Goal: Obtain resource: Download file/media

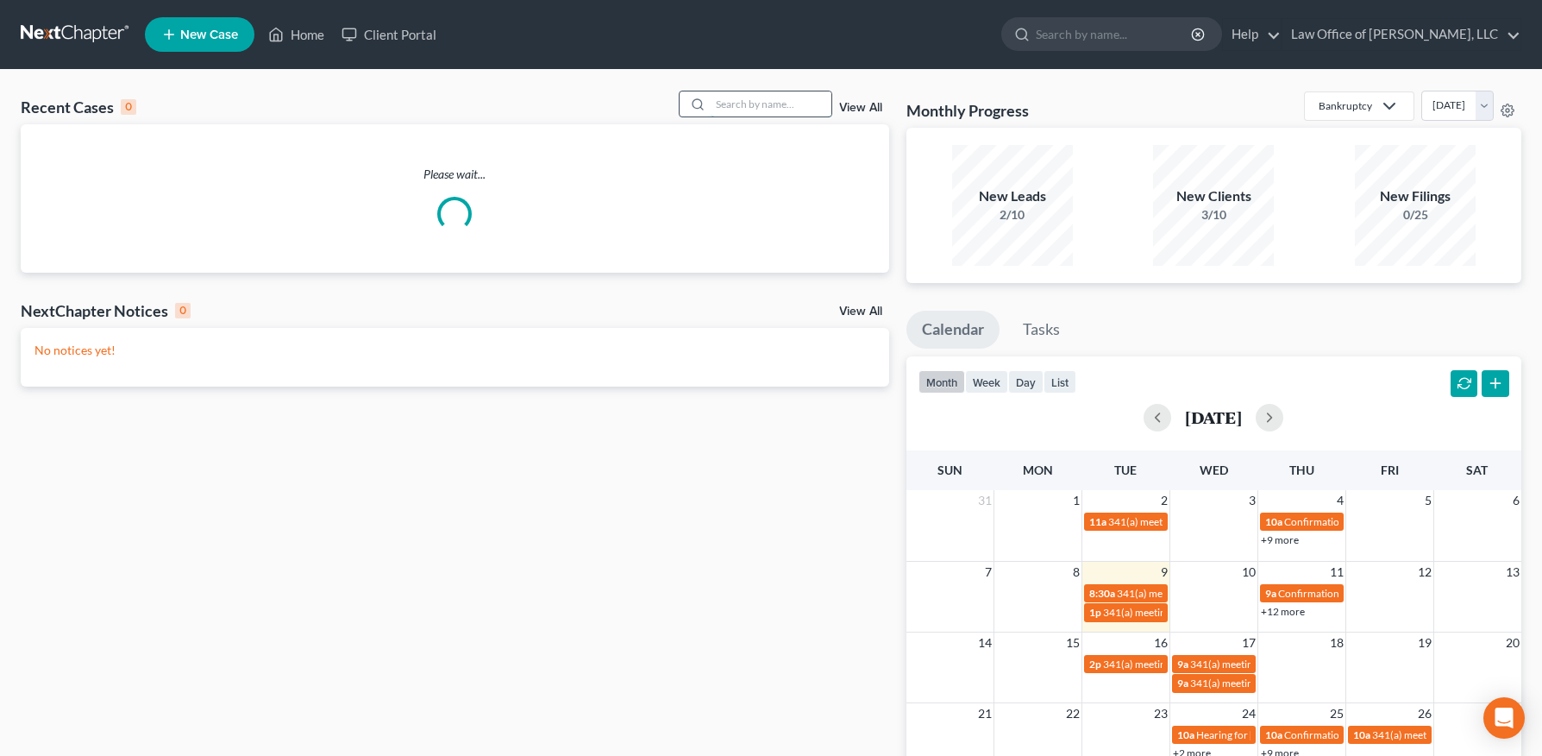
click at [739, 99] on input "search" at bounding box center [771, 103] width 121 height 25
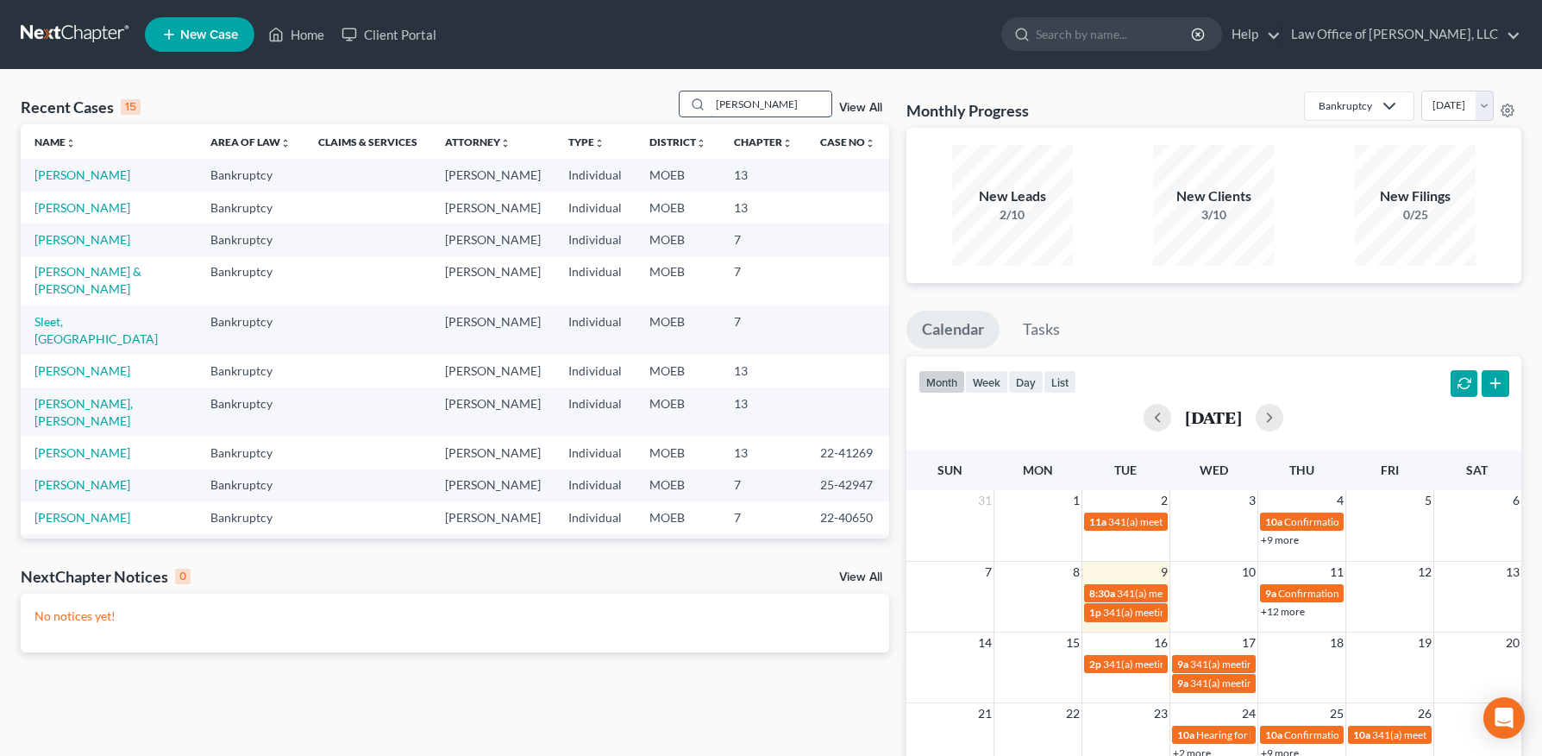
type input "[PERSON_NAME]"
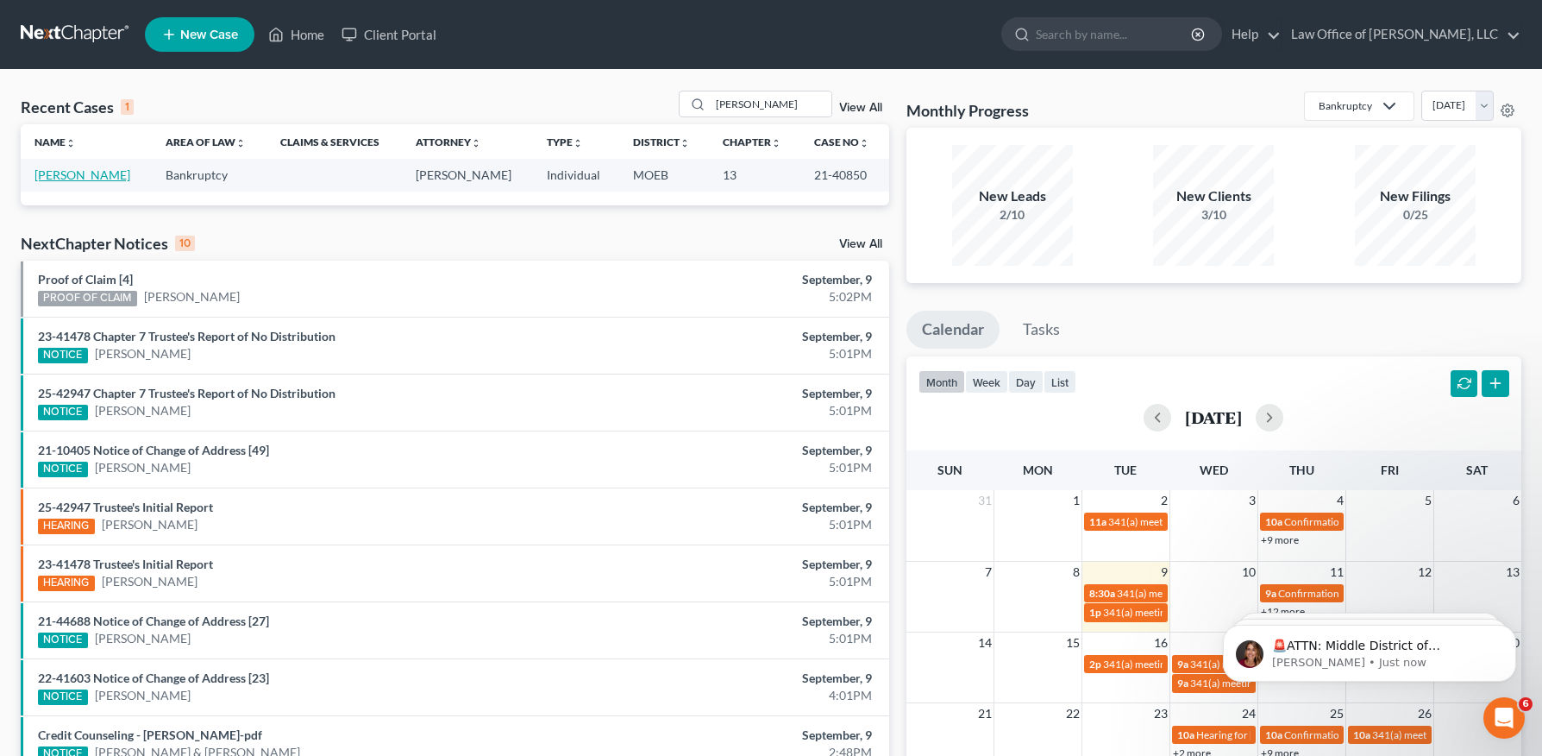
click at [91, 177] on link "[PERSON_NAME]" at bounding box center [83, 174] width 96 height 15
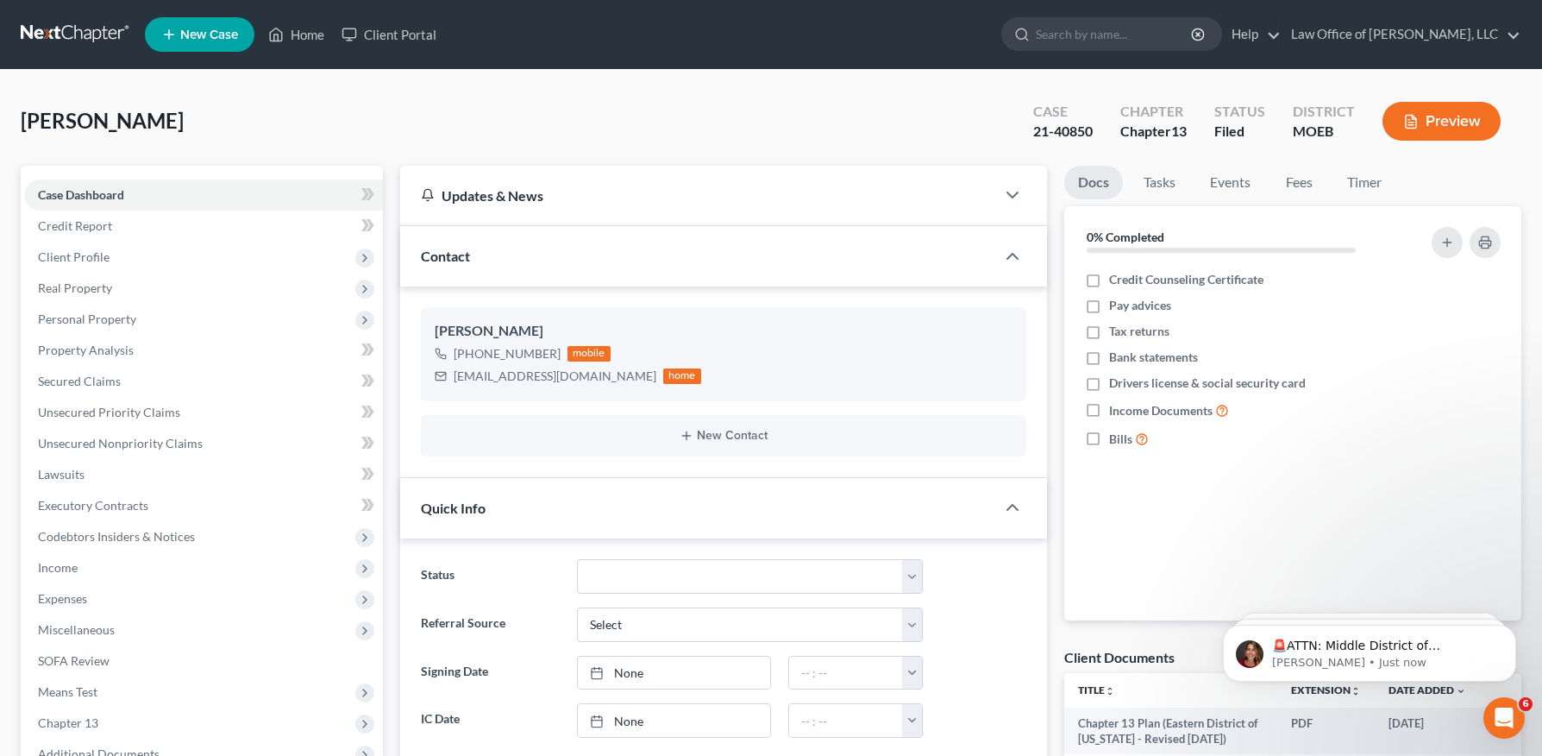
scroll to position [326, 0]
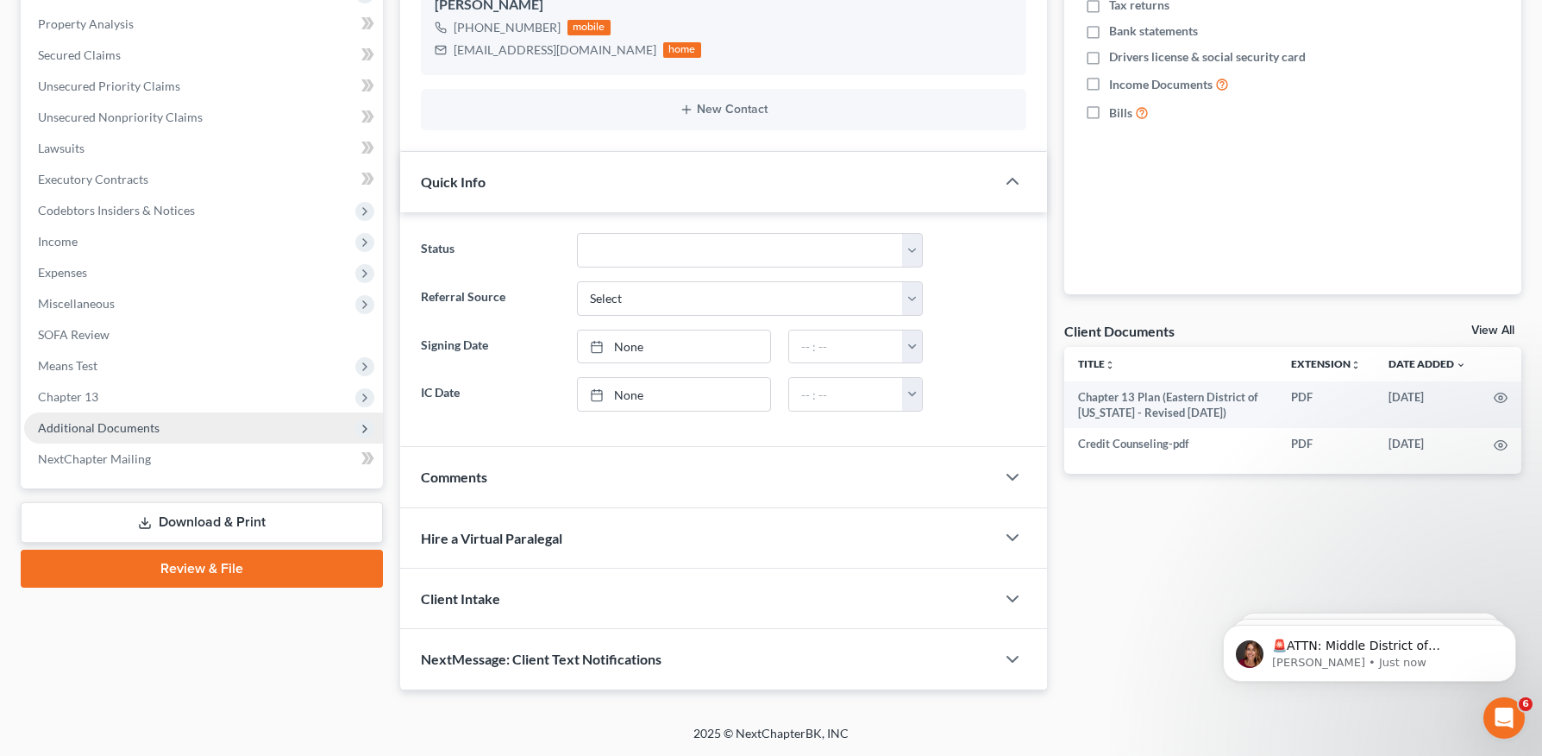
click at [125, 432] on span "Additional Documents" at bounding box center [99, 427] width 122 height 15
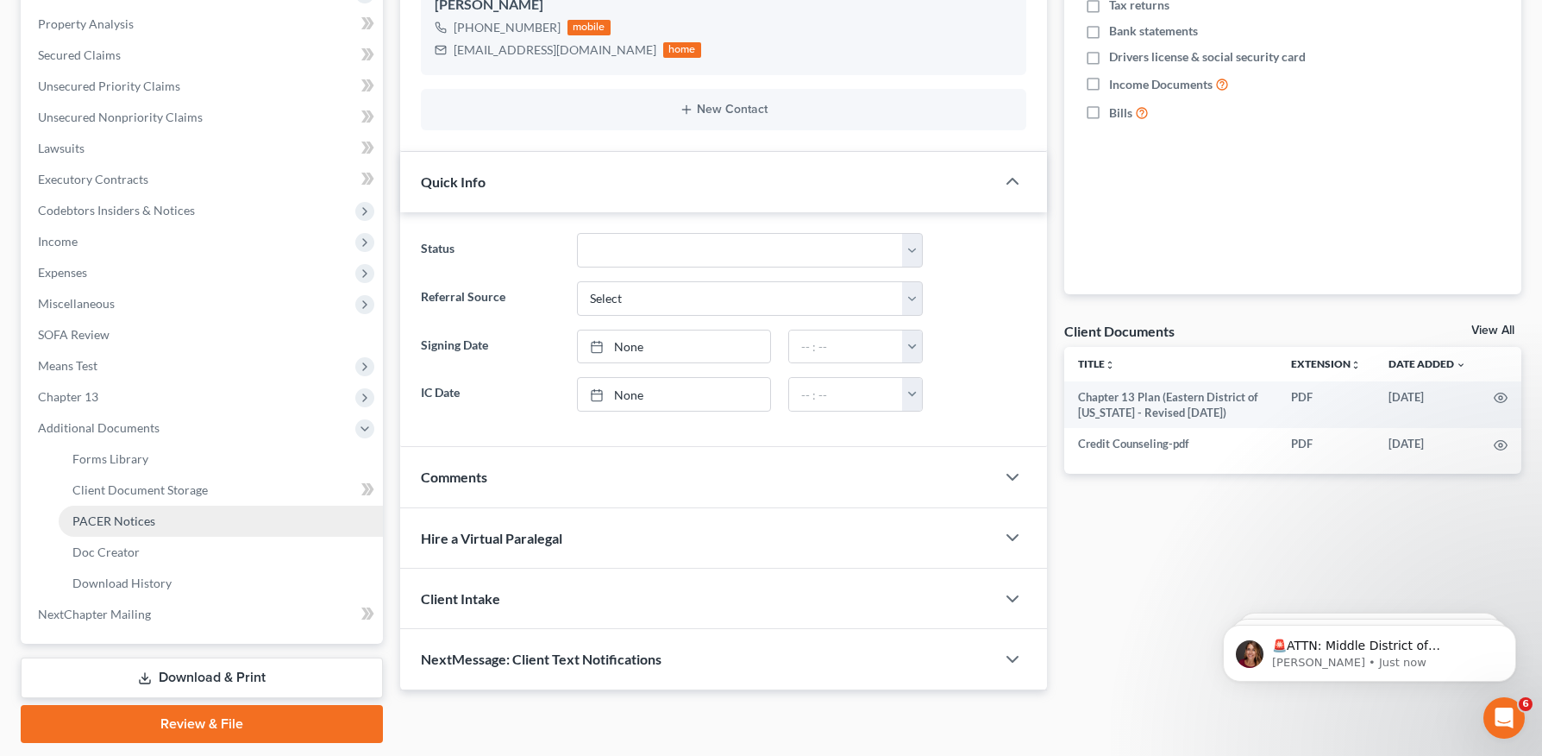
click at [128, 513] on span "PACER Notices" at bounding box center [113, 520] width 83 height 15
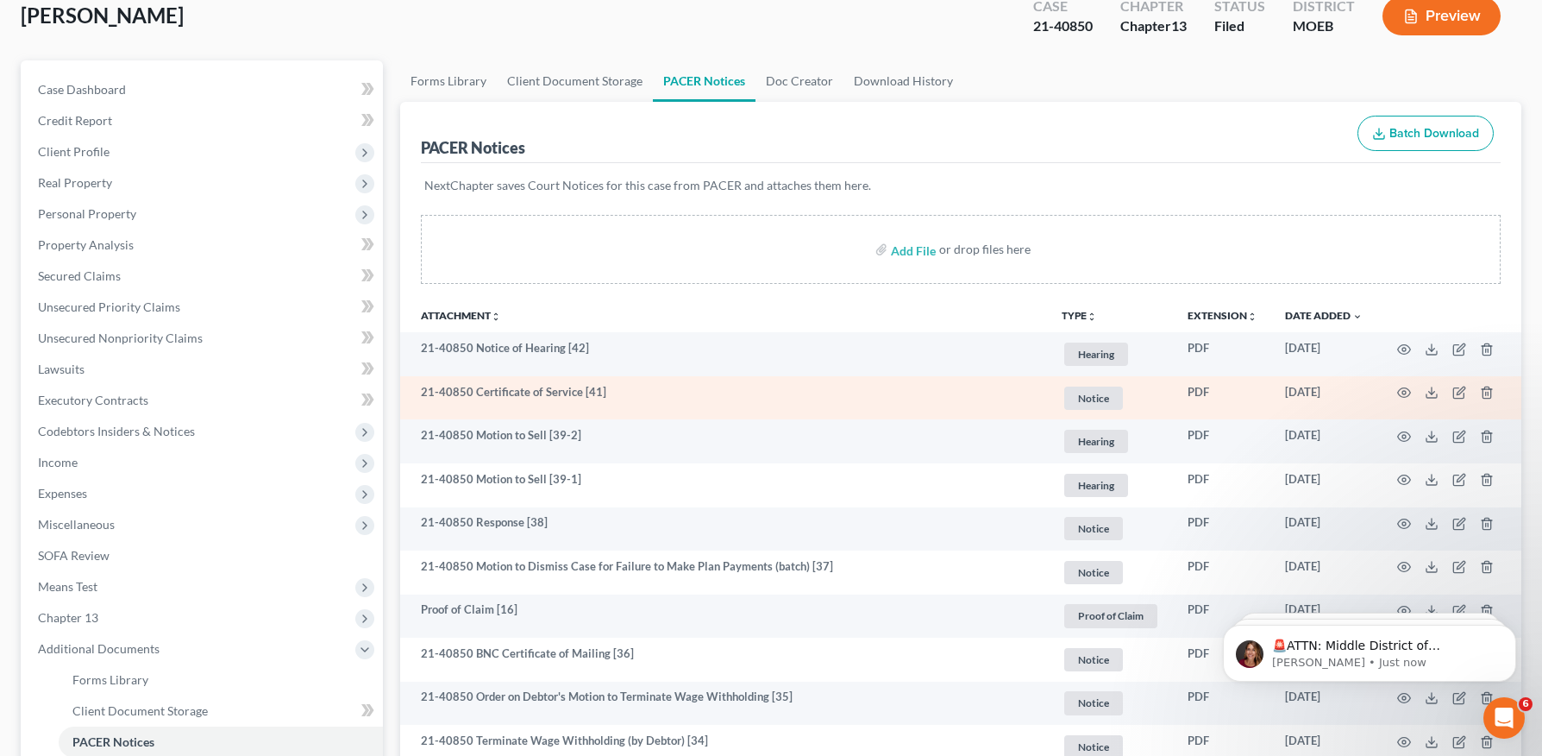
scroll to position [111, 0]
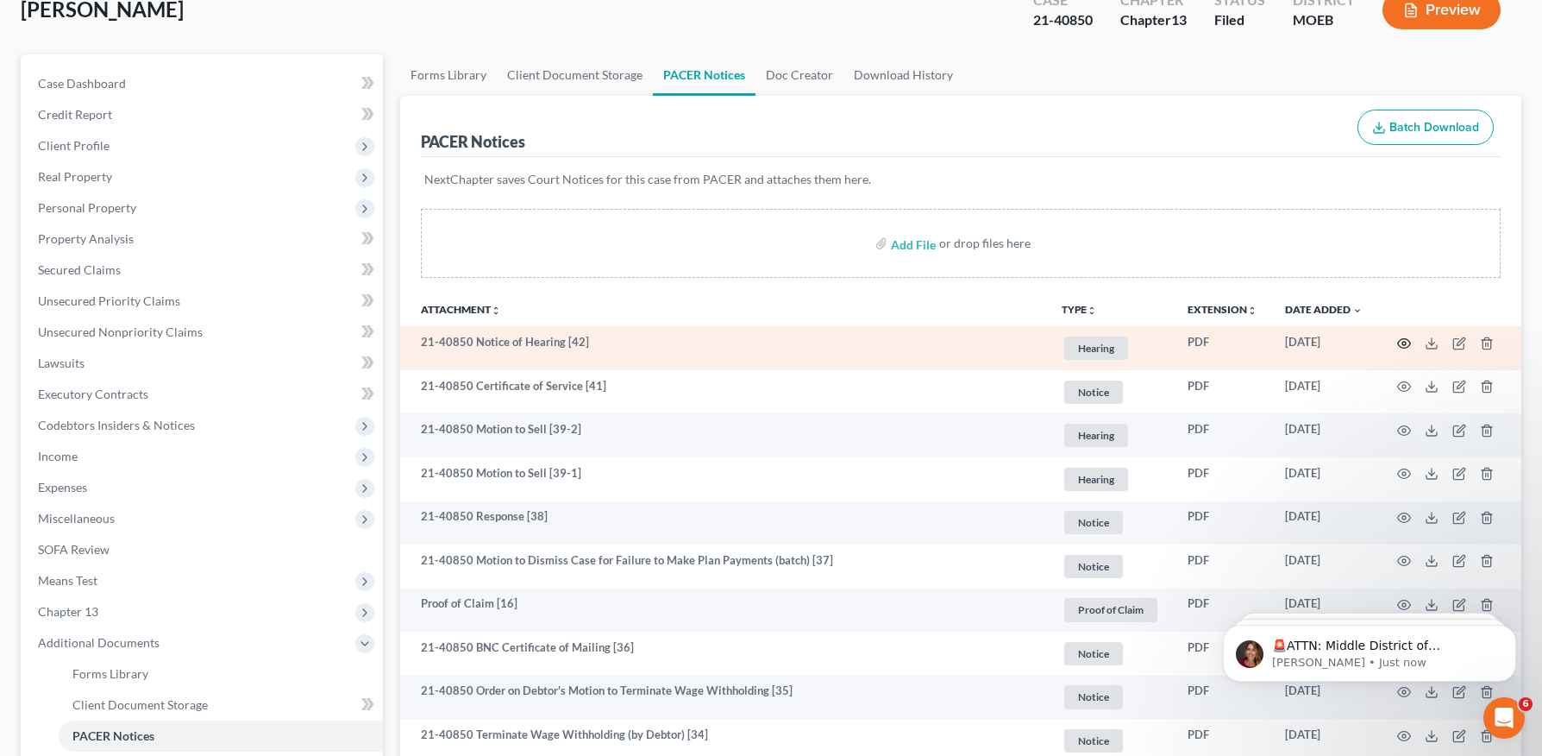
click at [1397, 342] on icon "button" at bounding box center [1404, 343] width 14 height 14
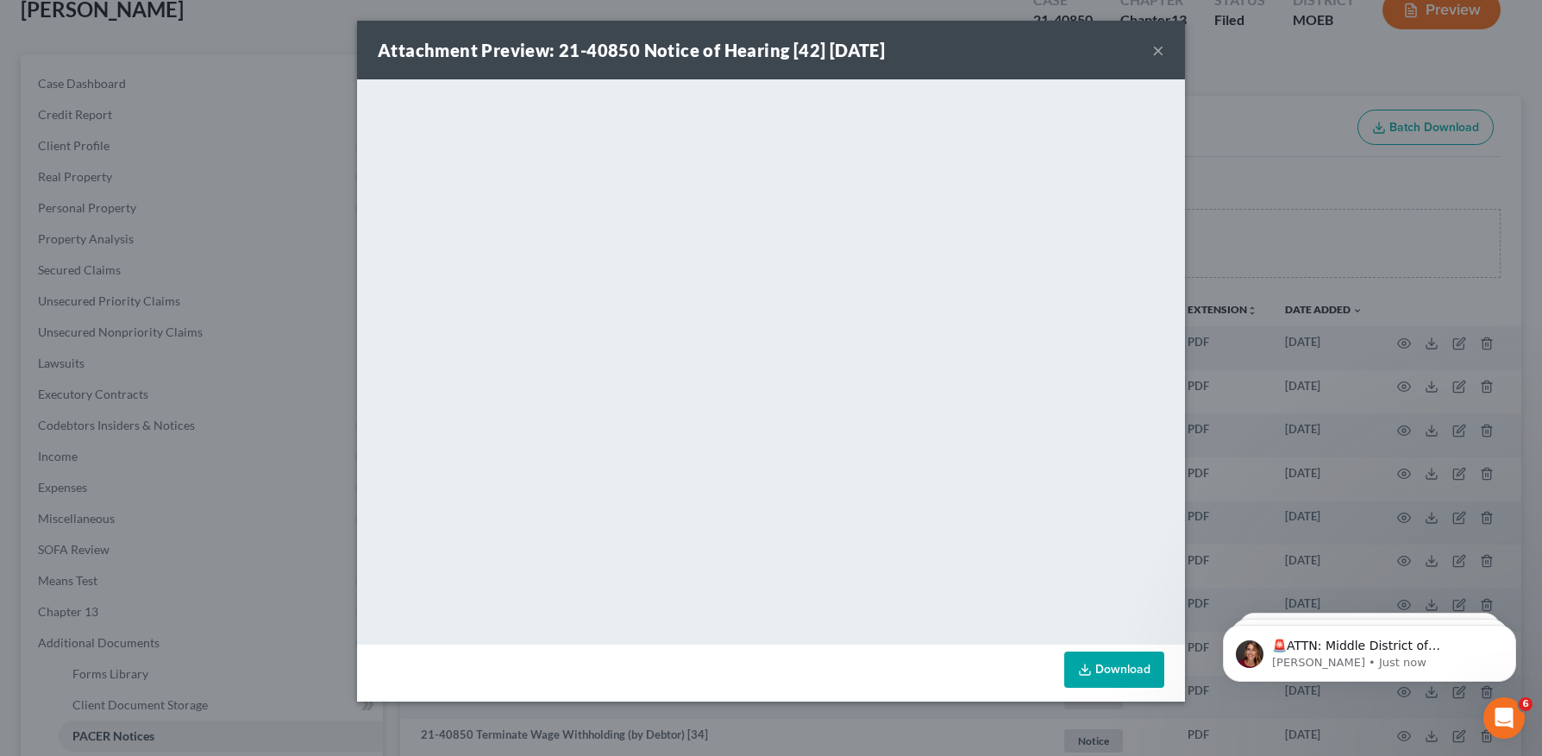
drag, startPoint x: 1162, startPoint y: 53, endPoint x: 1150, endPoint y: 82, distance: 31.7
click at [1162, 53] on button "×" at bounding box center [1158, 50] width 12 height 21
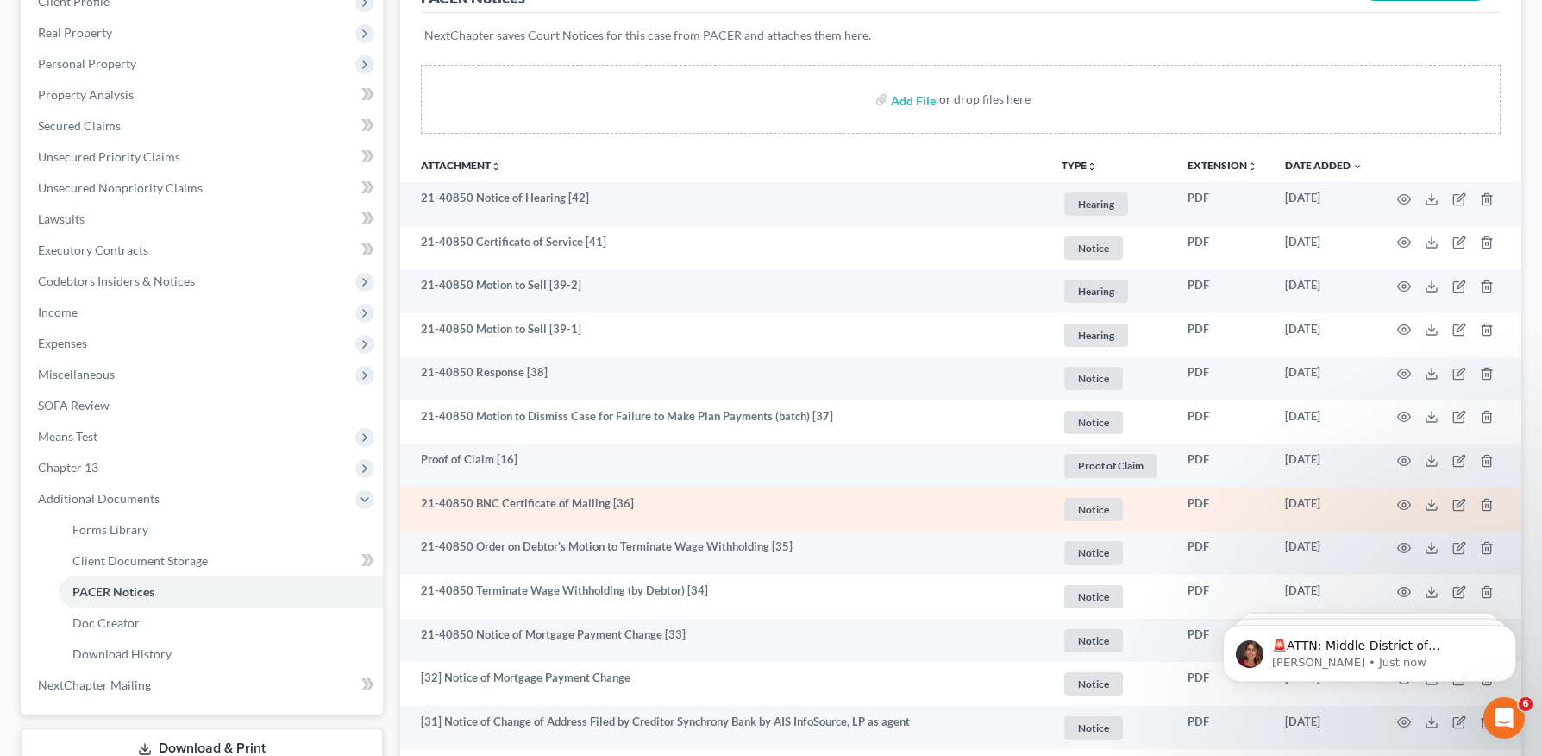
scroll to position [254, 0]
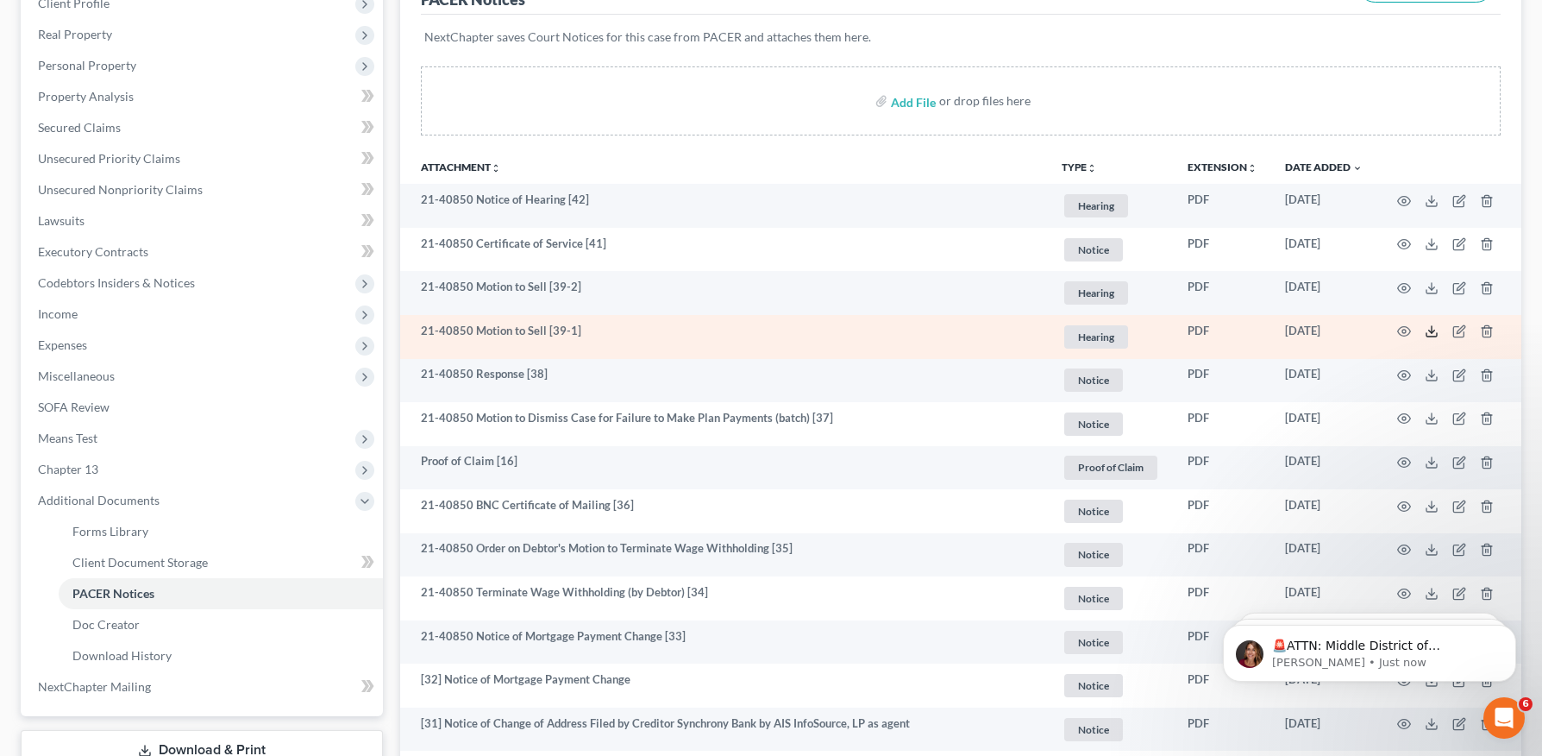
drag, startPoint x: 1425, startPoint y: 326, endPoint x: 1416, endPoint y: 328, distance: 8.8
click at [1425, 326] on icon at bounding box center [1432, 331] width 14 height 14
